Goal: Check status: Check status

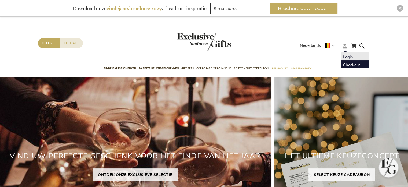
click at [353, 57] on li "Login" at bounding box center [355, 56] width 28 height 8
click at [346, 54] on link "Login" at bounding box center [348, 56] width 10 height 5
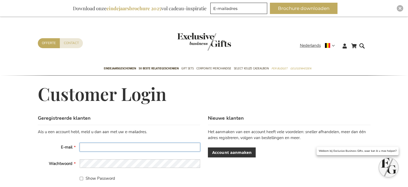
click at [144, 146] on input "E-mail" at bounding box center [140, 147] width 121 height 9
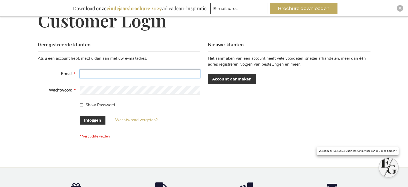
scroll to position [27, 0]
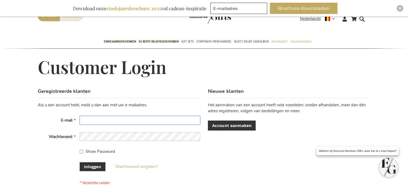
drag, startPoint x: 147, startPoint y: 117, endPoint x: 153, endPoint y: 114, distance: 6.6
click at [148, 117] on input "E-mail" at bounding box center [140, 120] width 121 height 9
type input "[EMAIL_ADDRESS][DOMAIN_NAME]"
click at [80, 162] on button "Inloggen" at bounding box center [93, 166] width 26 height 9
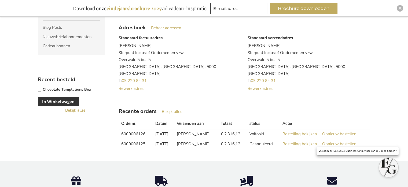
scroll to position [161, 0]
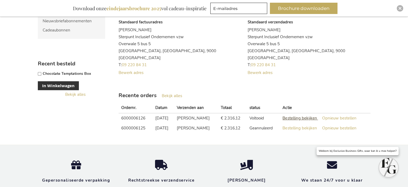
click at [305, 119] on span "Bestelling bekijken" at bounding box center [300, 117] width 34 height 5
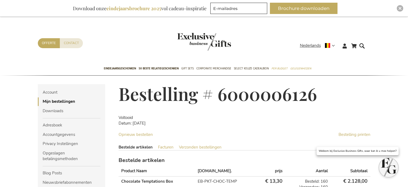
scroll to position [54, 0]
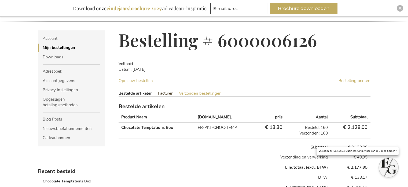
click at [168, 91] on link "Facturen" at bounding box center [166, 92] width 16 height 5
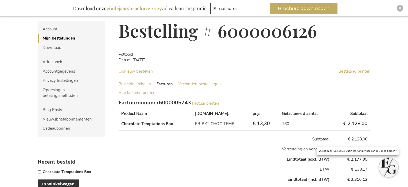
scroll to position [17, 0]
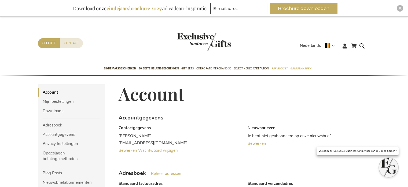
click at [197, 38] on img "store logo" at bounding box center [204, 42] width 54 height 18
